Goal: Task Accomplishment & Management: Manage account settings

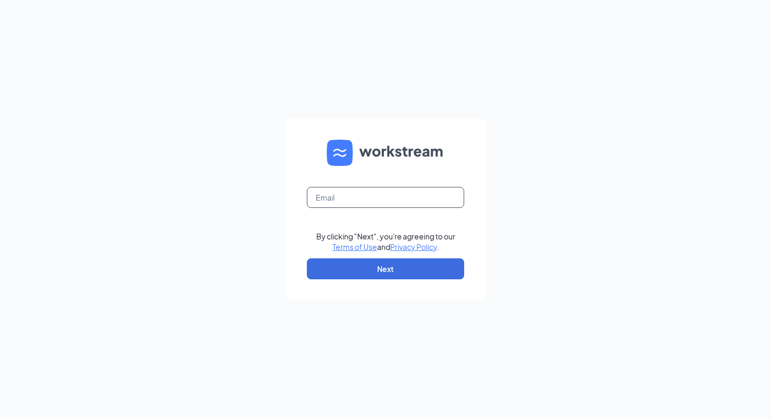
click at [317, 196] on input "text" at bounding box center [385, 197] width 157 height 21
type input "frontofhouse@edistohospitality.com"
click at [356, 203] on input "frontofhouse@edistohospitality.com" at bounding box center [385, 197] width 157 height 21
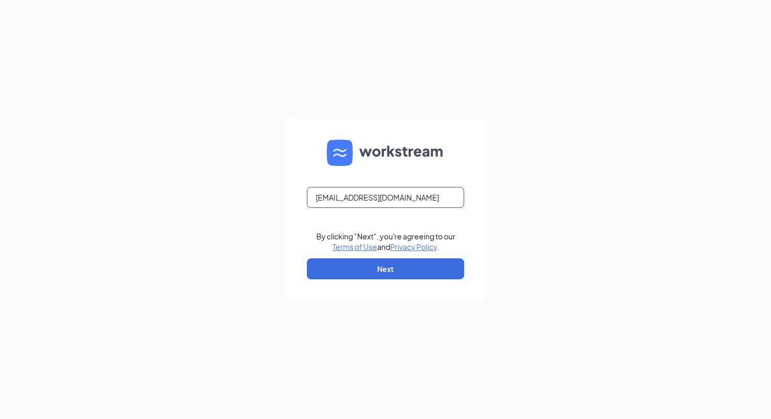
click at [356, 203] on input "frontofhouse@edistohospitality.com" at bounding box center [385, 197] width 157 height 21
type input "jacob.ramos5@cfacorp.com"
click at [360, 274] on button "Next" at bounding box center [385, 268] width 157 height 21
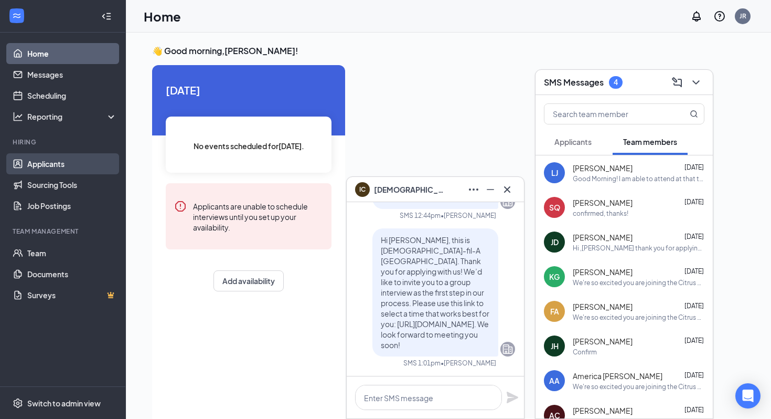
click at [52, 171] on link "Applicants" at bounding box center [72, 163] width 90 height 21
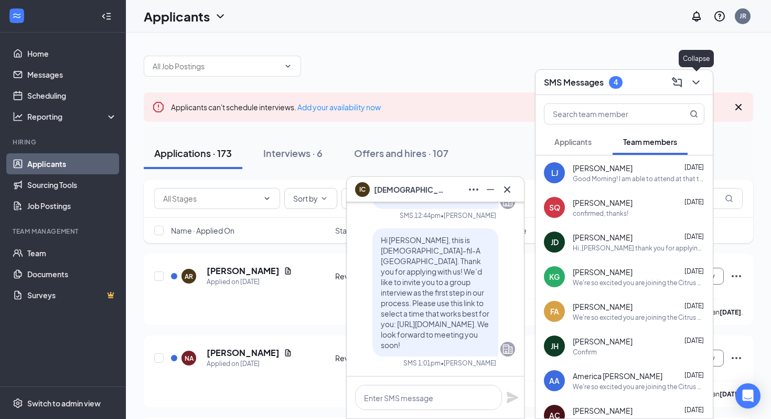
click at [699, 79] on icon "ChevronDown" at bounding box center [696, 82] width 13 height 13
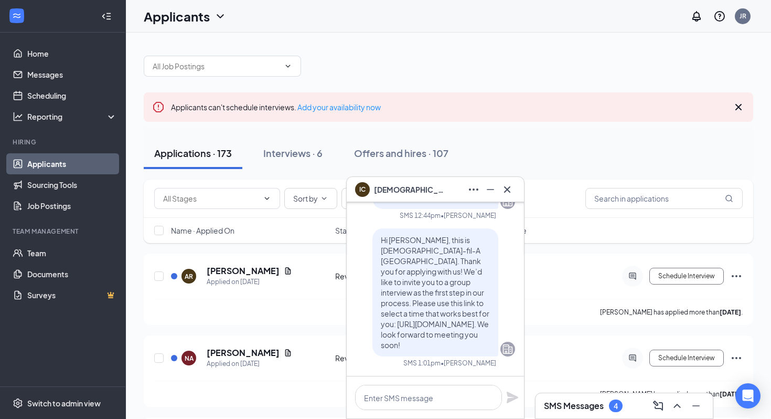
click at [516, 194] on div "IC Isaiah Carrillo" at bounding box center [435, 189] width 177 height 25
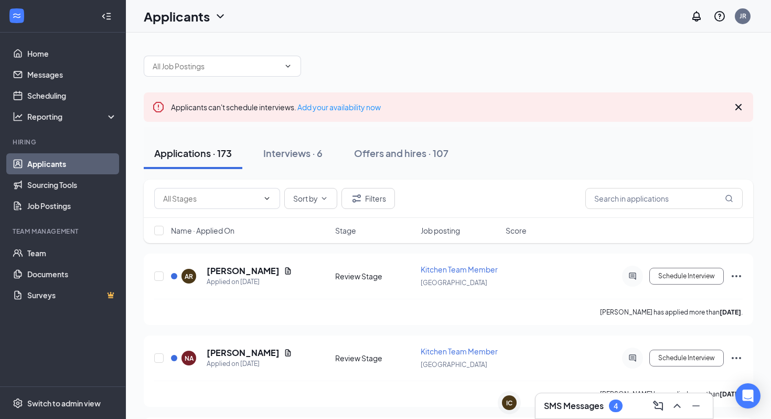
click at [621, 201] on input "text" at bounding box center [664, 198] width 157 height 21
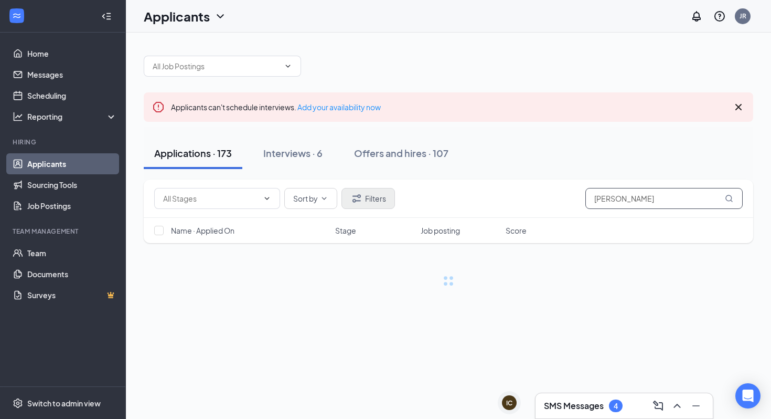
type input "greg"
click at [354, 192] on icon "Filter" at bounding box center [356, 198] width 13 height 13
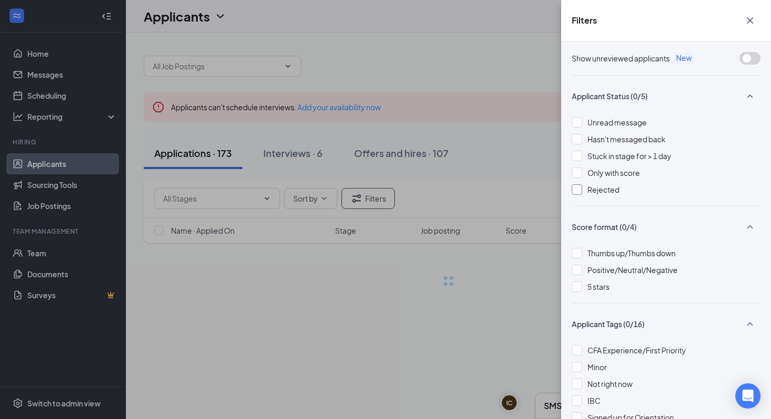
click at [604, 190] on span "Rejected" at bounding box center [604, 189] width 32 height 9
click at [478, 112] on div "Filters Show unreviewed applicants New Applicant Status (1/5) Unread message Ha…" at bounding box center [385, 209] width 771 height 419
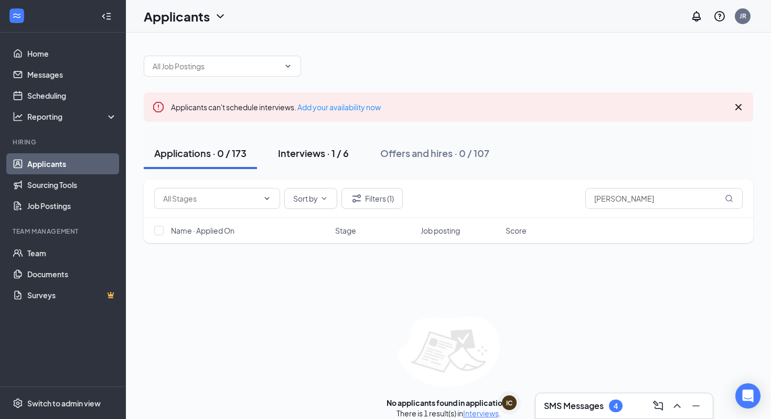
click at [349, 147] on div "Interviews · 1 / 6" at bounding box center [313, 152] width 71 height 13
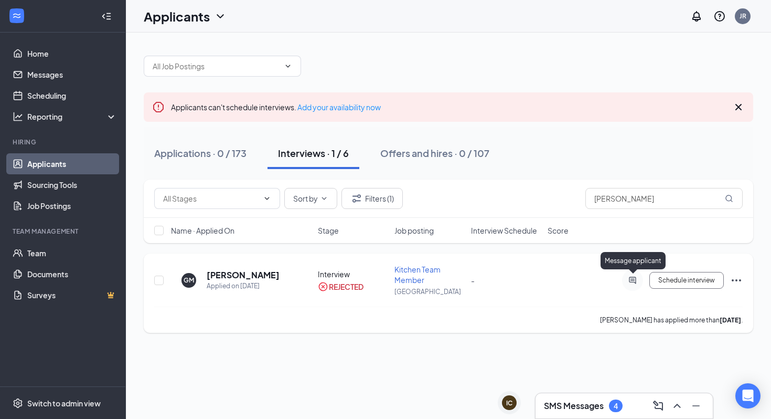
click at [630, 280] on icon "ActiveChat" at bounding box center [632, 280] width 13 height 8
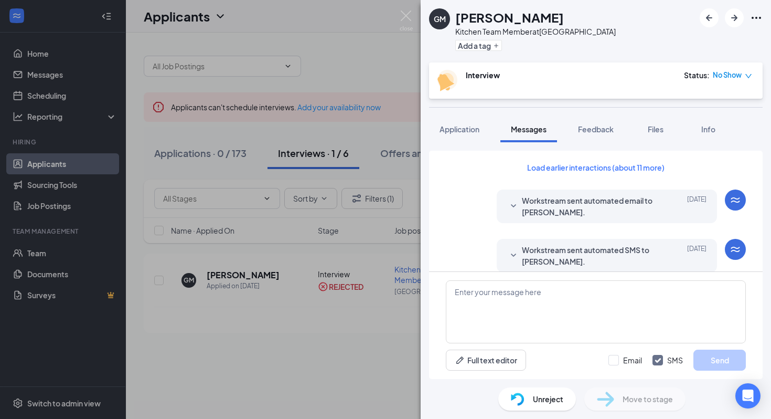
click at [618, 254] on span "Workstream sent automated SMS to Greg McMillan." at bounding box center [590, 255] width 137 height 23
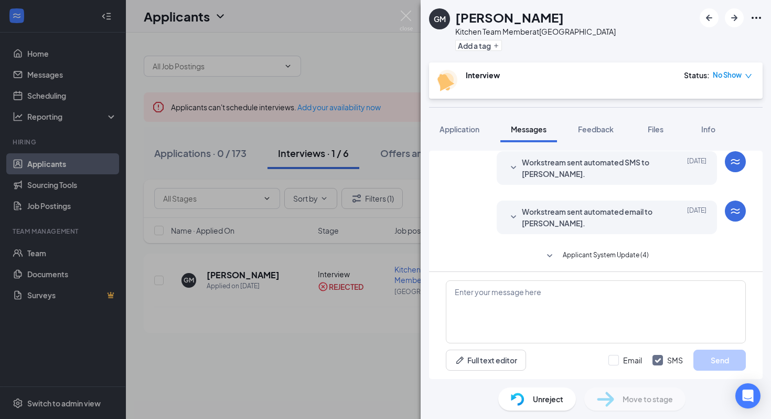
scroll to position [326, 0]
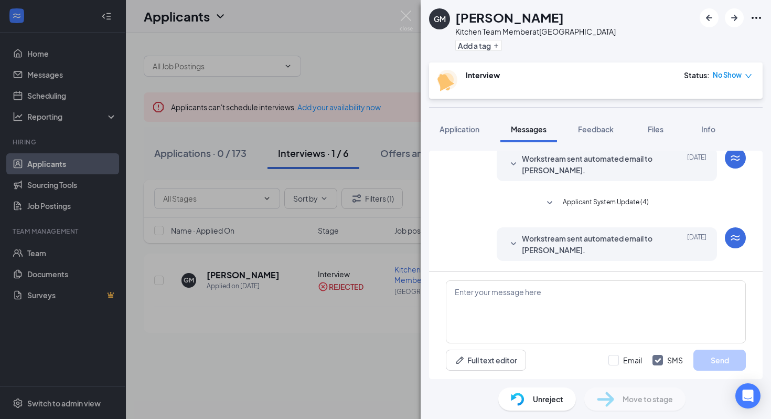
click at [605, 247] on span "Workstream sent automated email to Greg McMillan." at bounding box center [590, 243] width 137 height 23
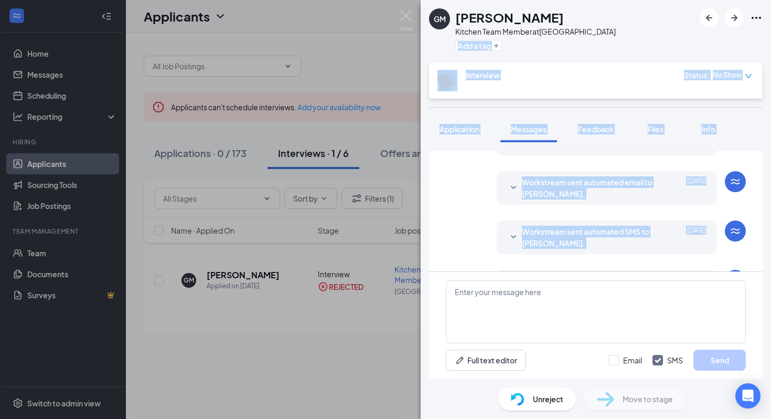
scroll to position [0, 0]
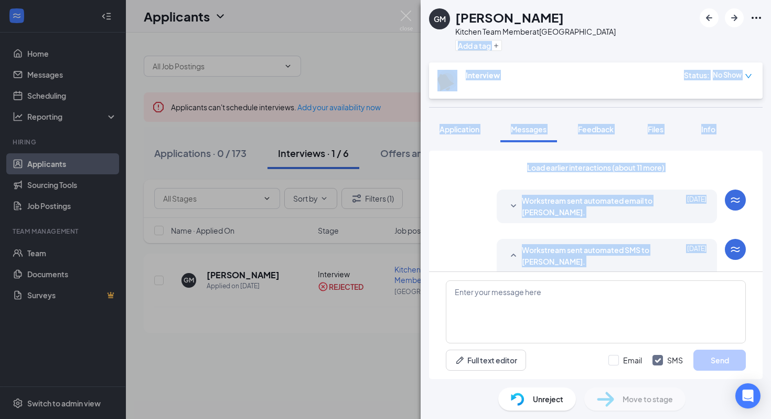
drag, startPoint x: 608, startPoint y: 213, endPoint x: 562, endPoint y: 22, distance: 196.9
click at [562, 22] on div "GM Greg McMillan Kitchen Team Member at Citrus Plaza Add a tag Interview Status…" at bounding box center [596, 209] width 350 height 419
click at [562, 22] on div "Greg McMillan" at bounding box center [535, 17] width 161 height 18
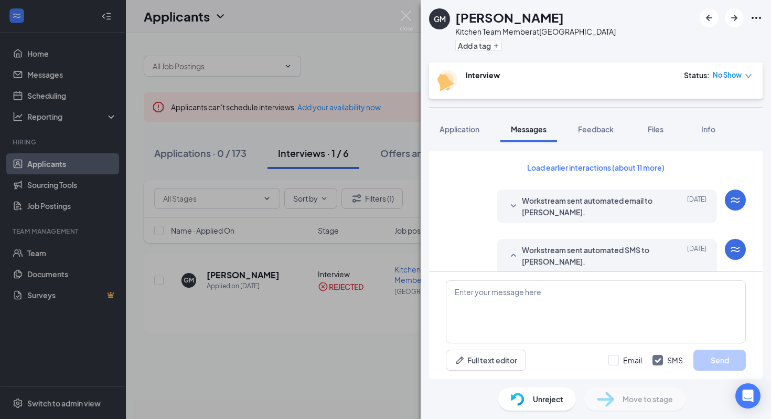
click at [562, 22] on div "Greg McMillan" at bounding box center [535, 17] width 161 height 18
drag, startPoint x: 749, startPoint y: 19, endPoint x: 757, endPoint y: 16, distance: 8.5
click at [756, 16] on div at bounding box center [731, 17] width 63 height 19
click at [757, 16] on icon "Ellipses" at bounding box center [756, 18] width 13 height 13
drag, startPoint x: 757, startPoint y: 16, endPoint x: 762, endPoint y: 21, distance: 7.1
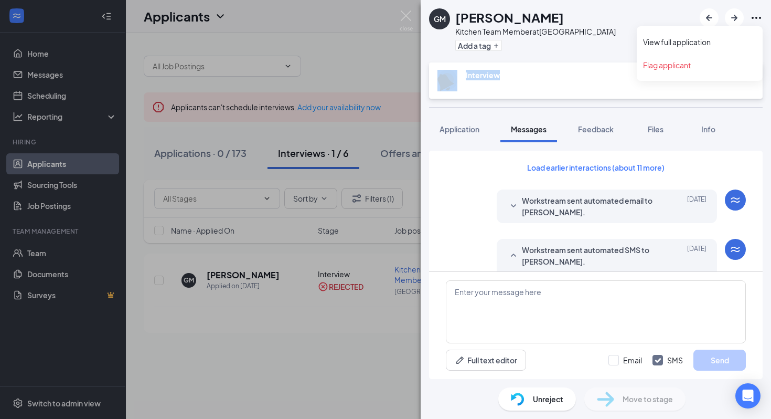
click at [762, 21] on icon "Ellipses" at bounding box center [756, 18] width 13 height 13
drag, startPoint x: 762, startPoint y: 21, endPoint x: 698, endPoint y: 41, distance: 66.7
click at [698, 41] on div "GM Greg McMillan Kitchen Team Member at Citrus Plaza Add a tag" at bounding box center [596, 31] width 350 height 62
click at [752, 17] on icon "Ellipses" at bounding box center [756, 18] width 9 height 2
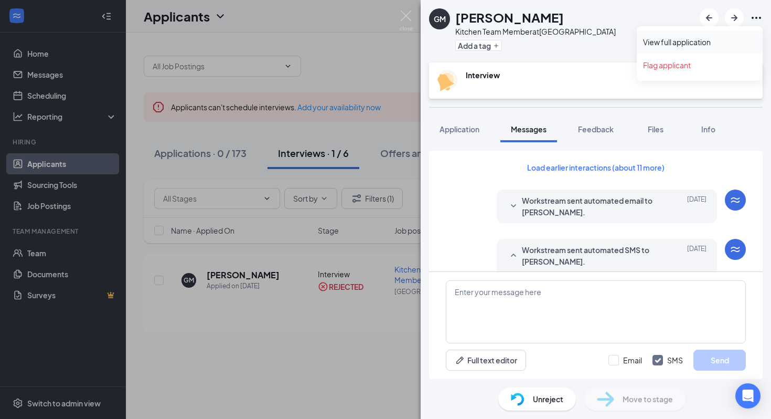
click at [711, 46] on link "View full application" at bounding box center [699, 42] width 113 height 10
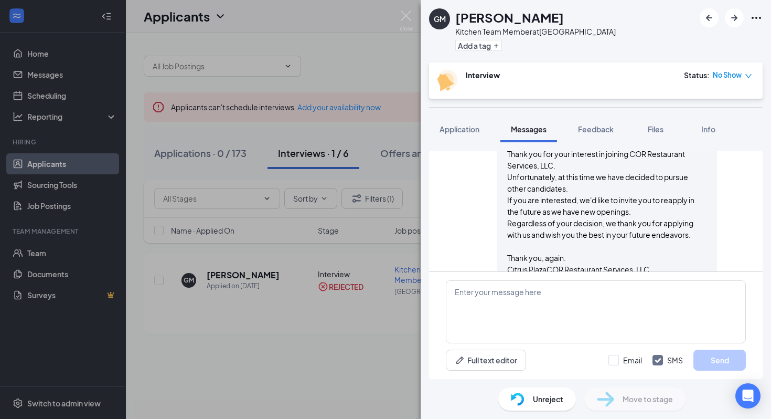
scroll to position [460, 0]
